Goal: Task Accomplishment & Management: Manage account settings

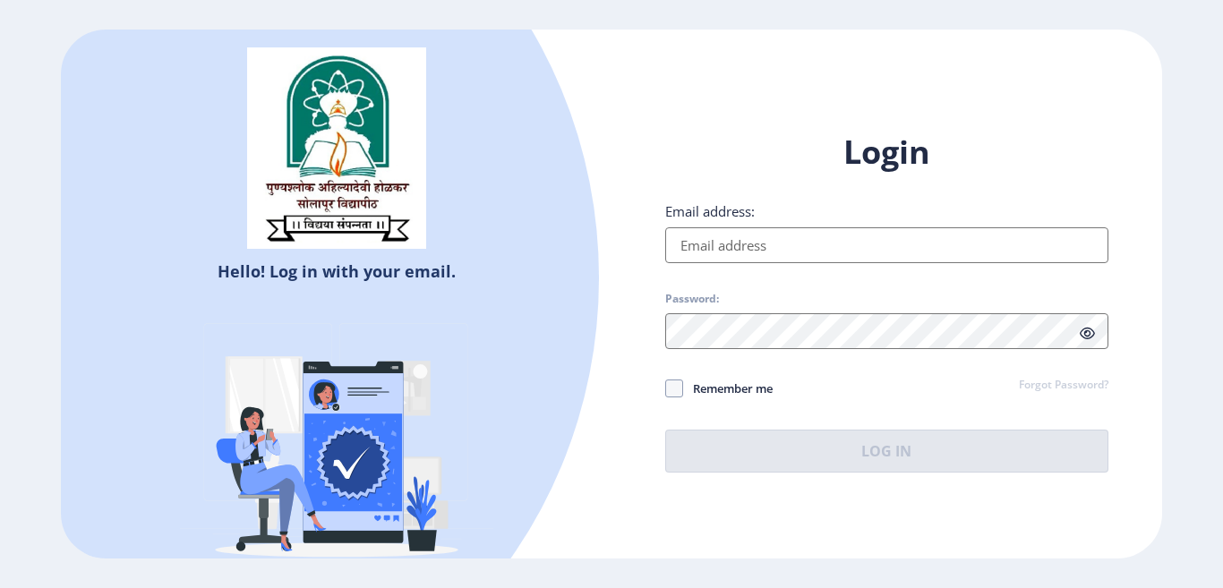
click at [736, 252] on input "Email address:" at bounding box center [886, 245] width 443 height 36
type input "[EMAIL_ADDRESS][DOMAIN_NAME]"
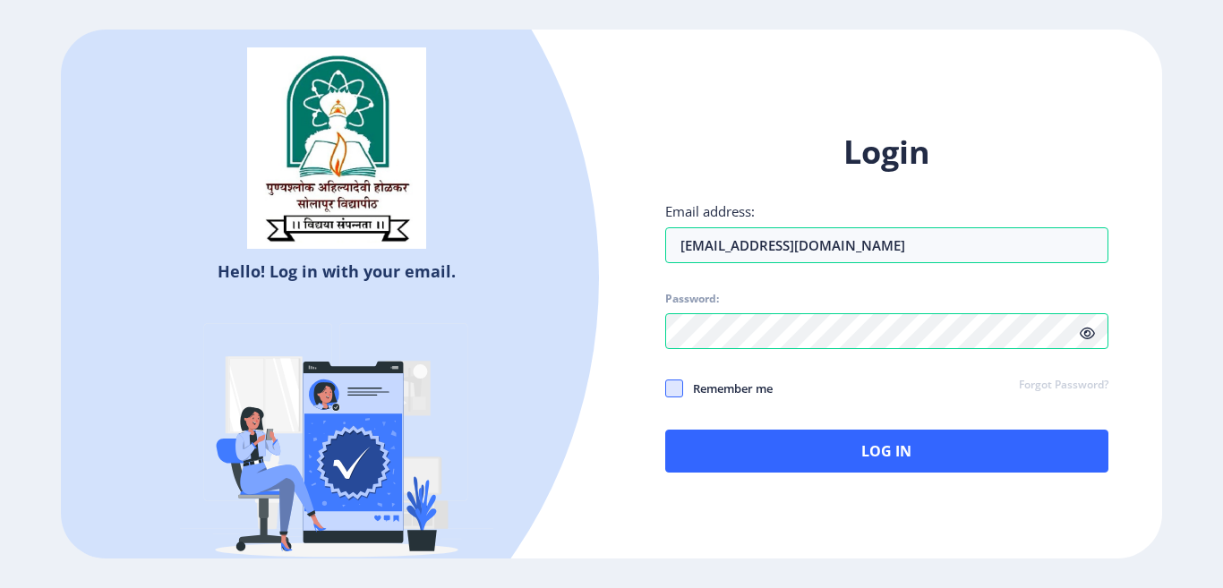
click at [674, 389] on span at bounding box center [674, 389] width 18 height 18
click at [666, 389] on input "Remember me" at bounding box center [665, 389] width 1 height 1
checkbox input "true"
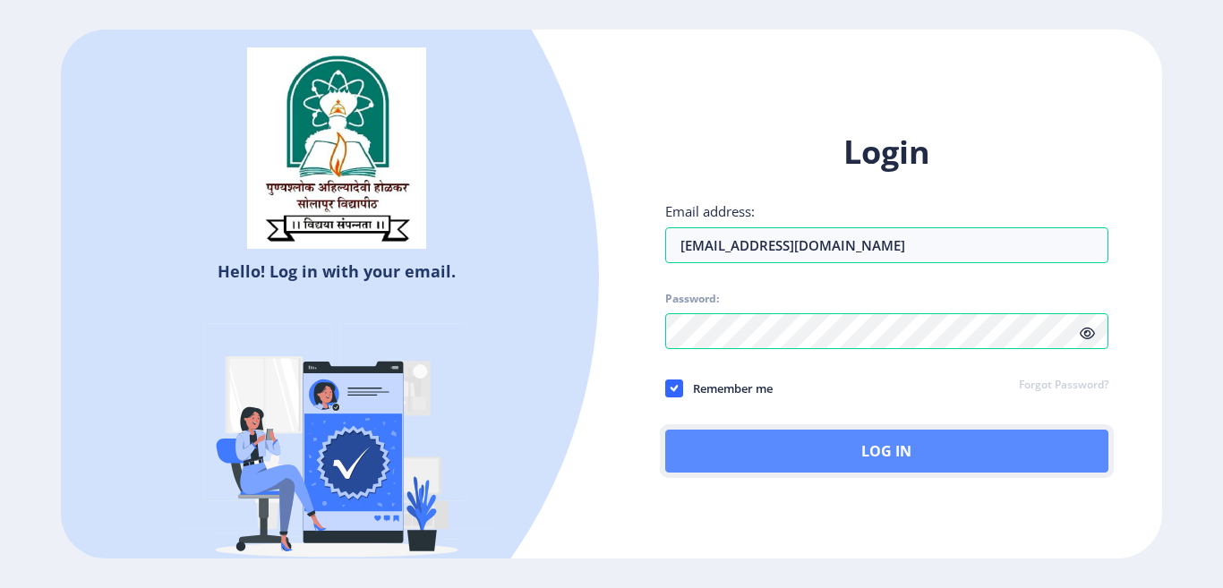
click at [785, 455] on button "Log In" at bounding box center [886, 451] width 443 height 43
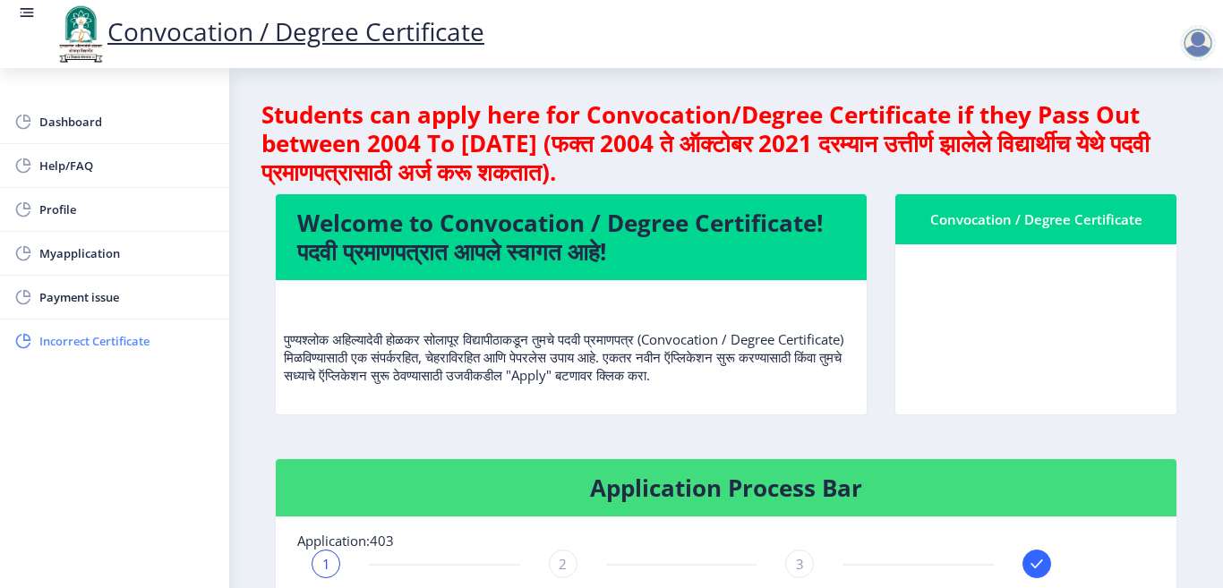
click at [105, 345] on span "Incorrect Certificate" at bounding box center [127, 340] width 176 height 21
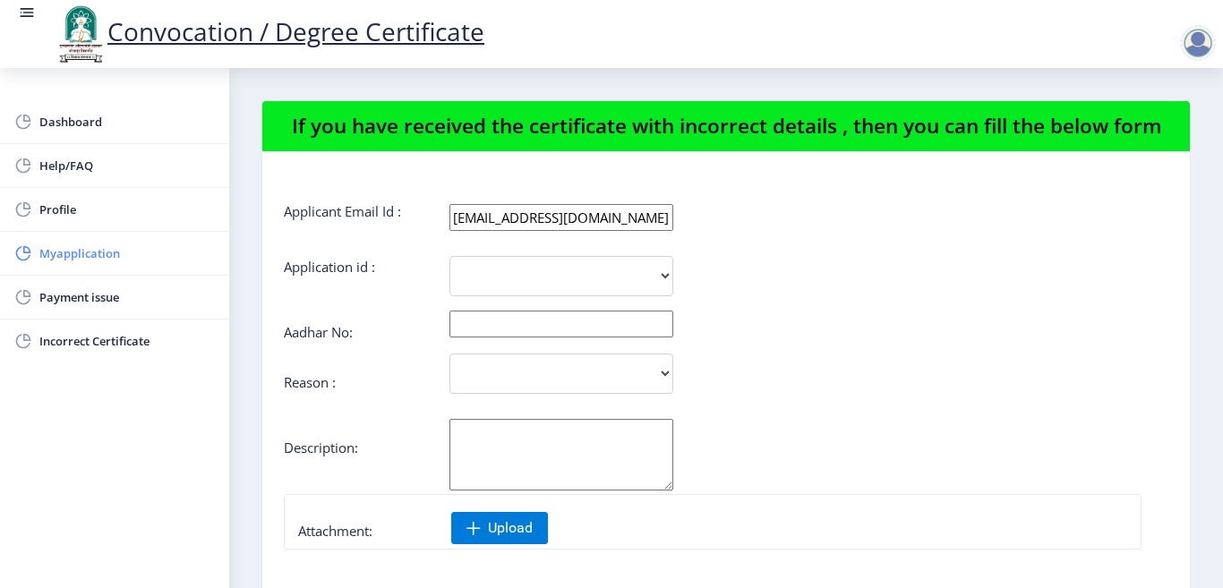
click at [64, 248] on span "Myapplication" at bounding box center [127, 253] width 176 height 21
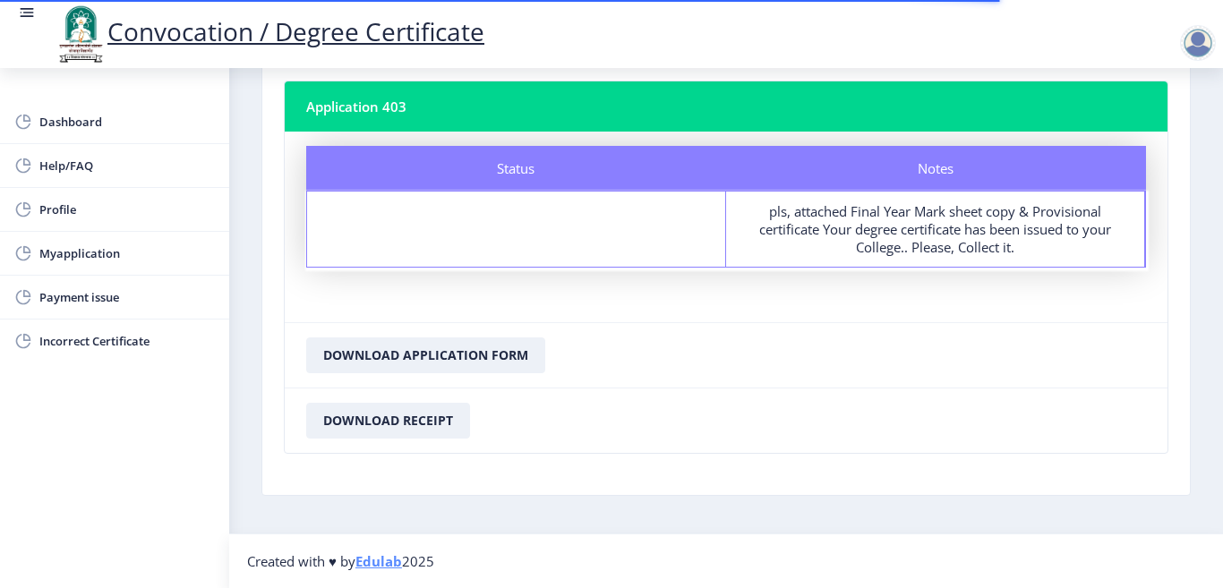
scroll to position [10, 0]
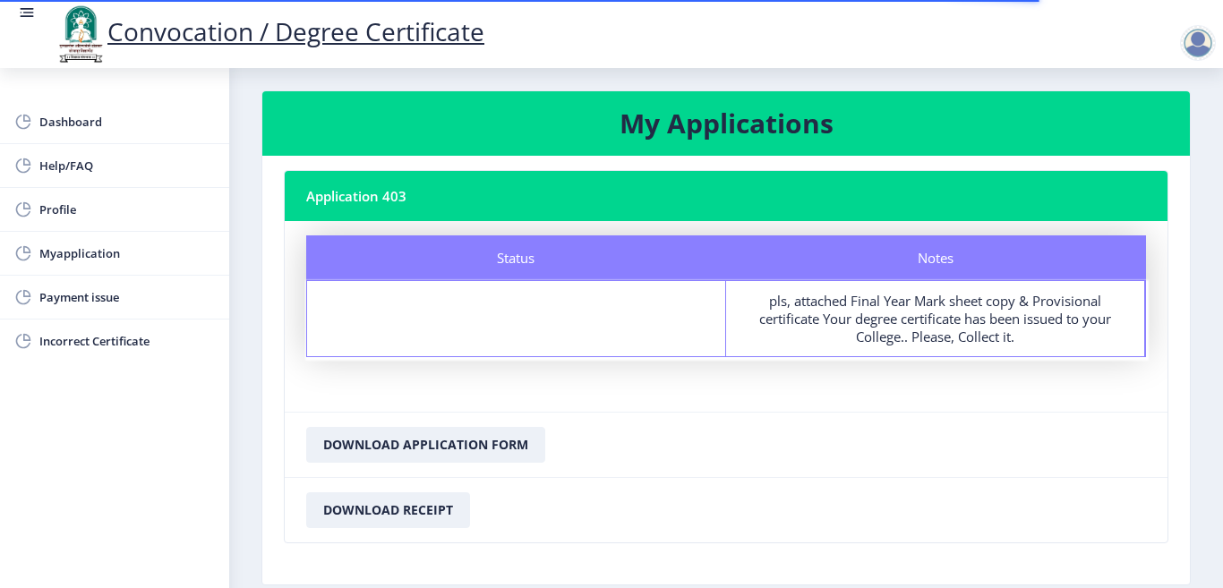
click at [869, 323] on div "pls, attached Final Year Mark sheet copy & Provisional certificate Your degree …" at bounding box center [935, 319] width 386 height 54
click at [85, 255] on span "Myapplication" at bounding box center [127, 253] width 176 height 21
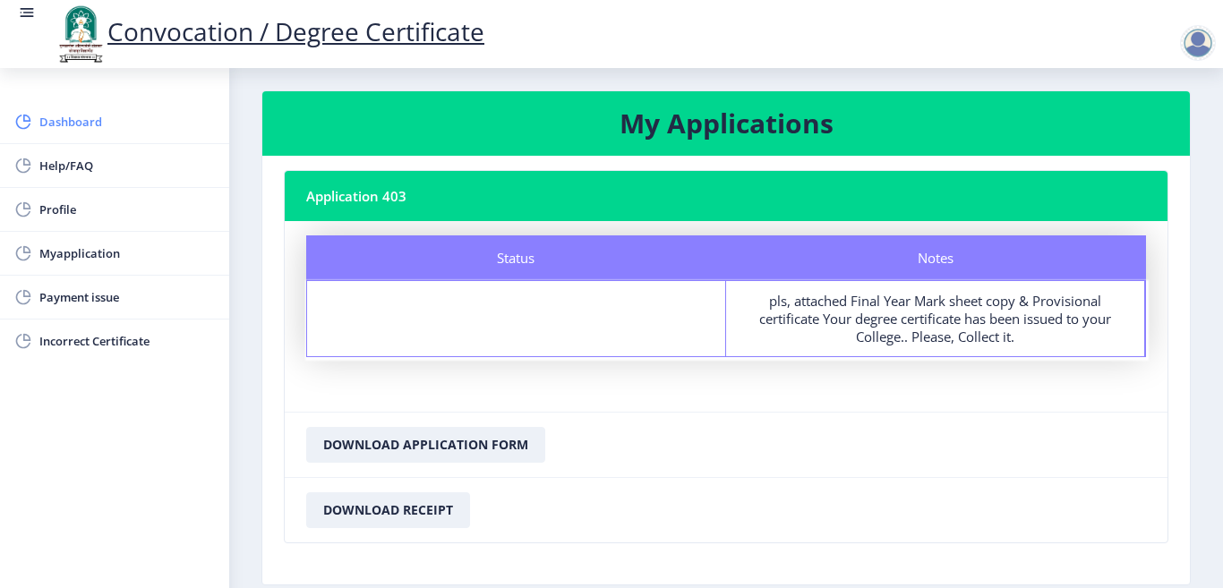
click at [65, 132] on span "Dashboard" at bounding box center [127, 121] width 176 height 21
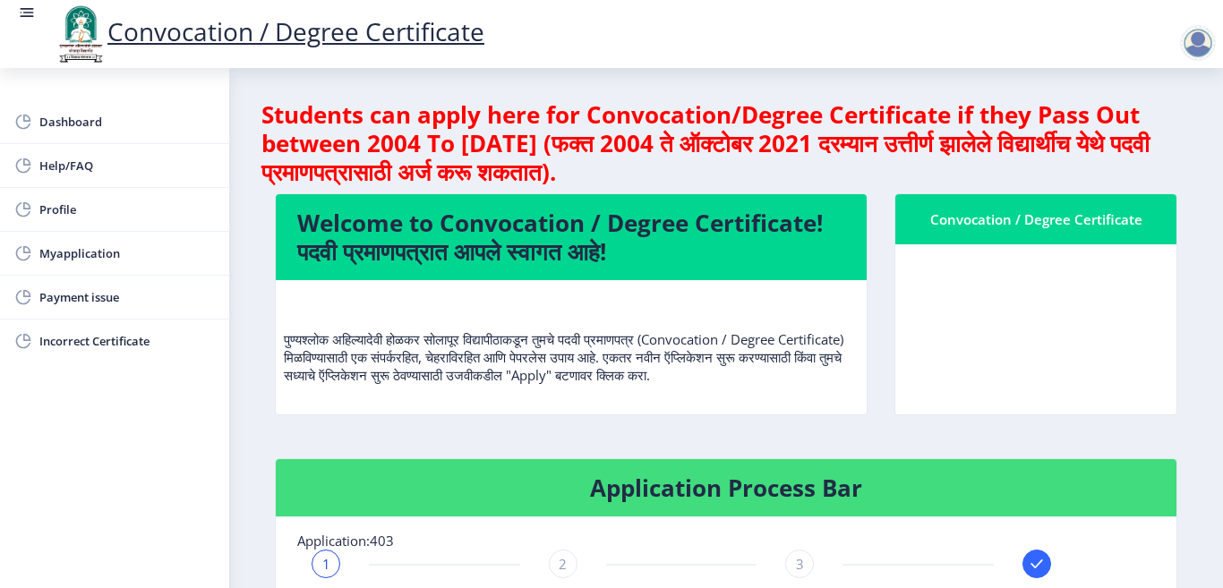
scroll to position [269, 0]
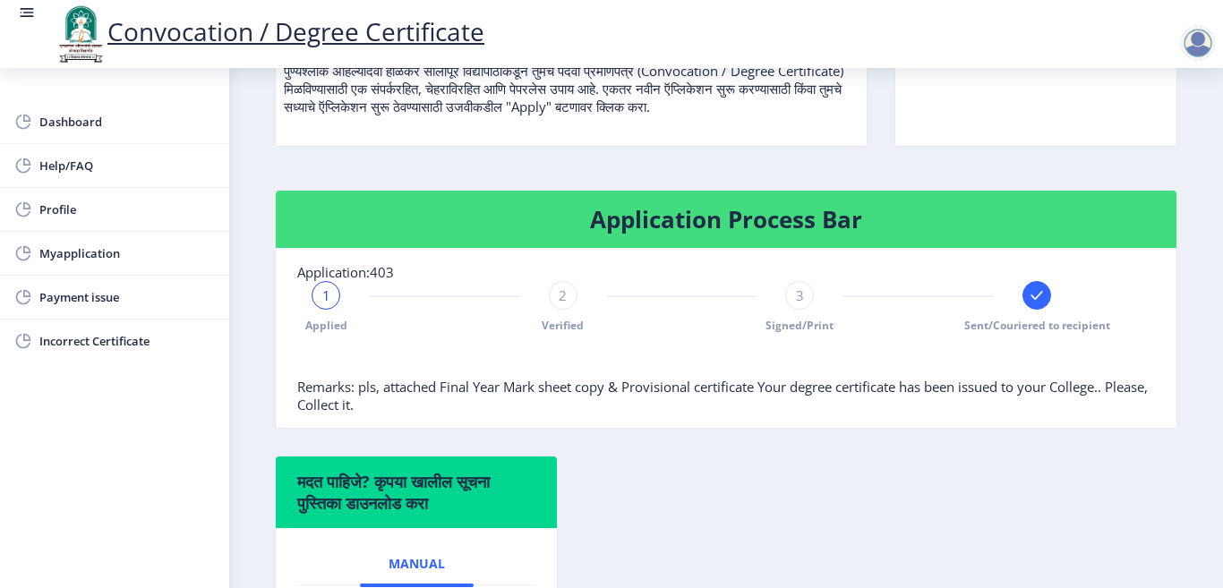
click at [785, 305] on div "3" at bounding box center [799, 295] width 29 height 29
click at [531, 322] on div "1 Applied 2 Verified 3 Signed/Print Sent/Couriered to recipient" at bounding box center [681, 307] width 768 height 52
click at [74, 266] on link "Myapplication" at bounding box center [114, 253] width 229 height 43
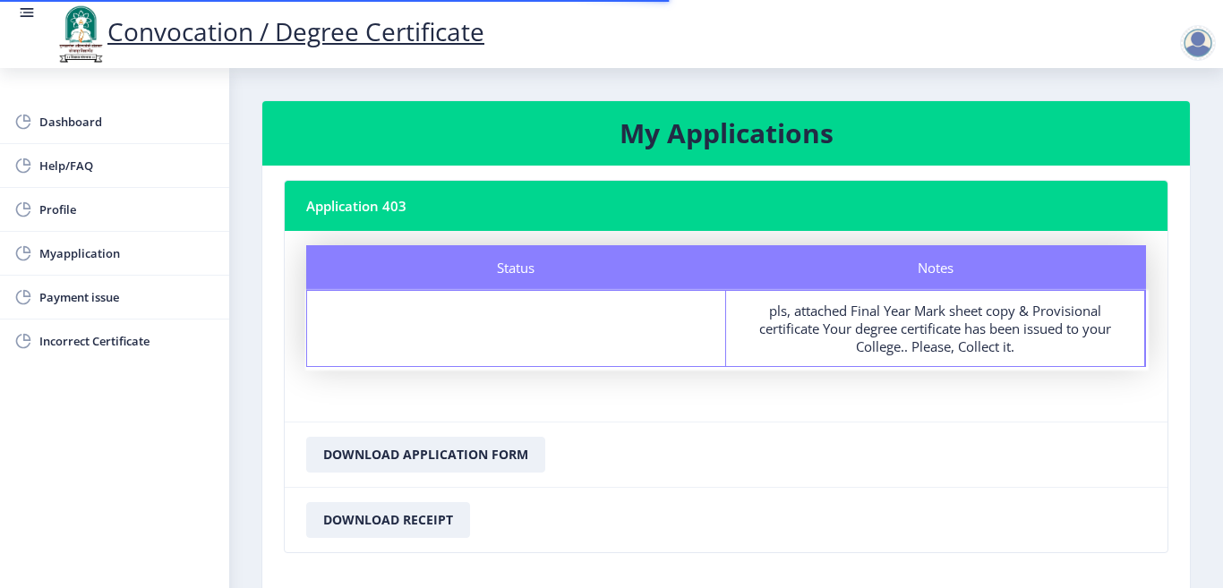
scroll to position [99, 0]
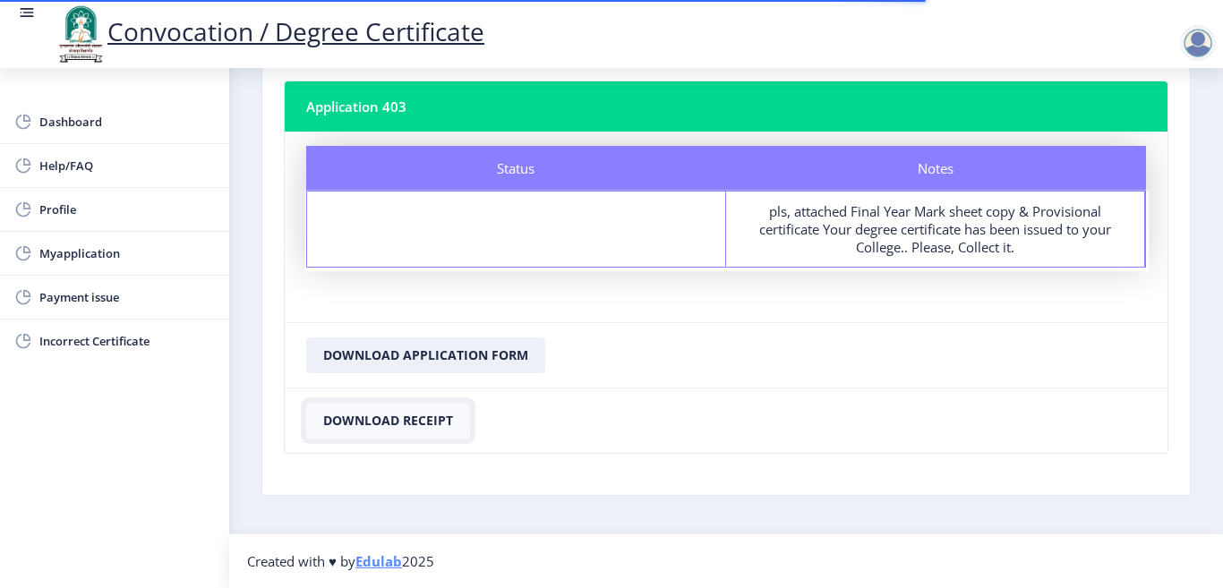
click at [436, 423] on button "Download Receipt" at bounding box center [388, 421] width 164 height 36
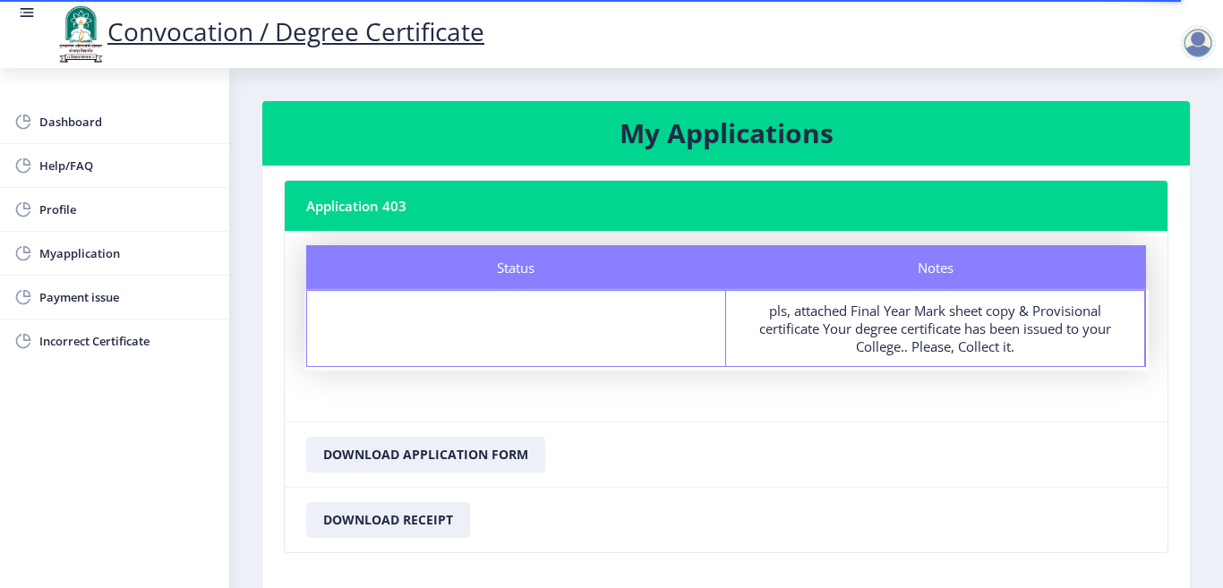
click at [1201, 46] on div at bounding box center [1198, 43] width 36 height 36
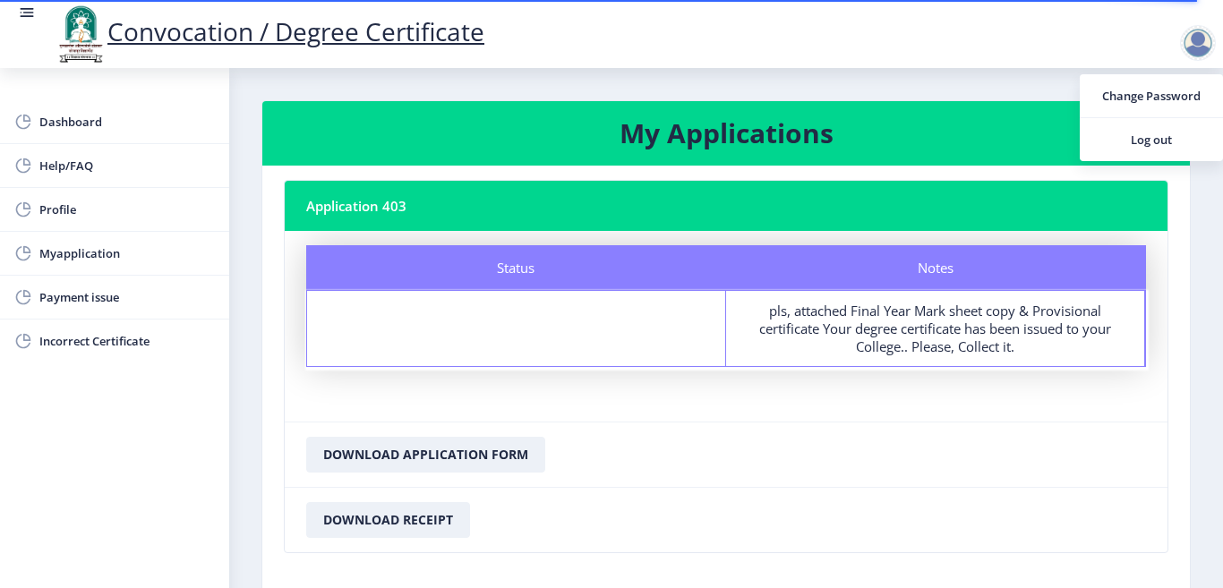
click at [1214, 227] on nb-layout-column "My Applications Application 403 Status Notes Status Notes pls, attached Final Y…" at bounding box center [726, 350] width 994 height 565
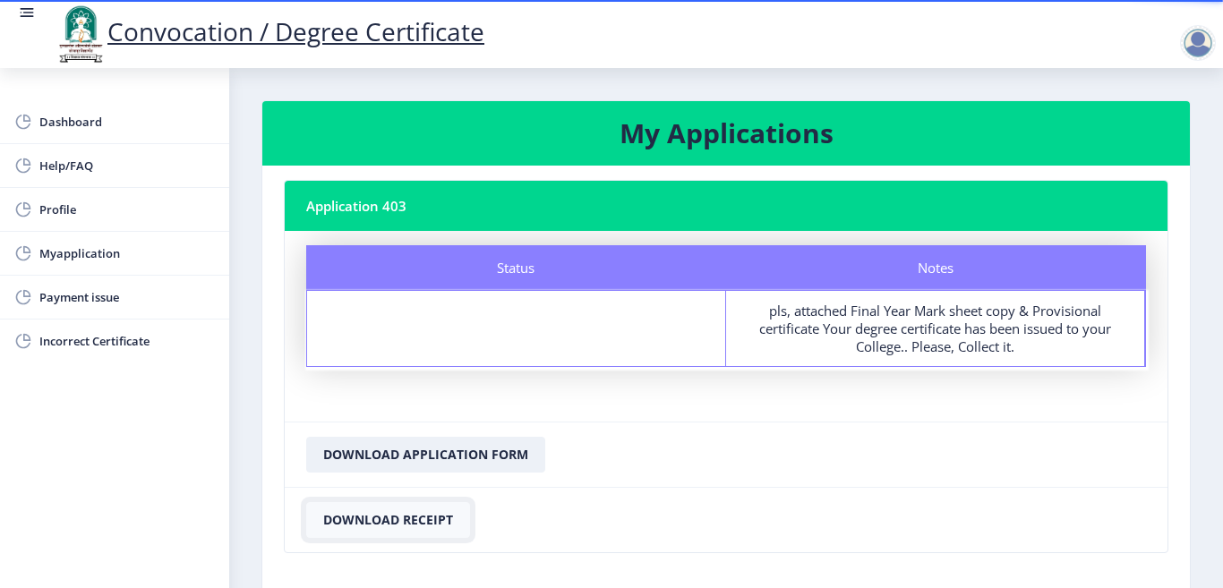
click at [382, 517] on button "Download Receipt" at bounding box center [388, 520] width 164 height 36
click at [423, 471] on button "Download Application Form" at bounding box center [425, 455] width 239 height 36
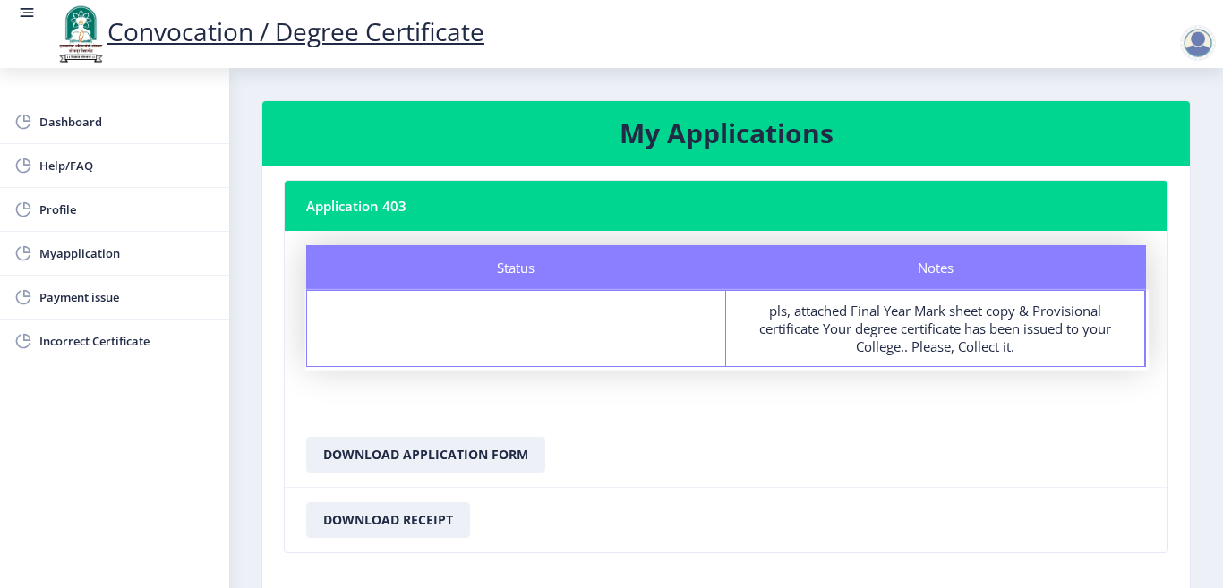
click at [375, 501] on nb-card-footer "Download Receipt" at bounding box center [726, 519] width 883 height 65
click at [372, 509] on button "Download Receipt" at bounding box center [388, 520] width 164 height 36
click at [1198, 54] on div at bounding box center [1198, 43] width 36 height 36
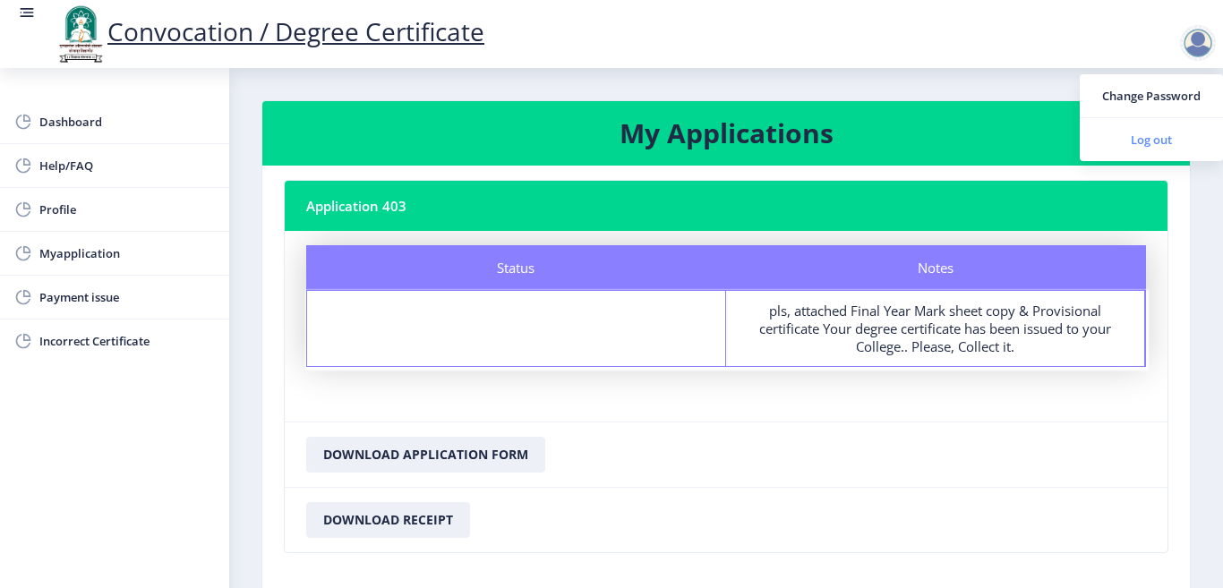
click at [1161, 155] on link "Log out" at bounding box center [1151, 139] width 143 height 43
